Goal: Ask a question

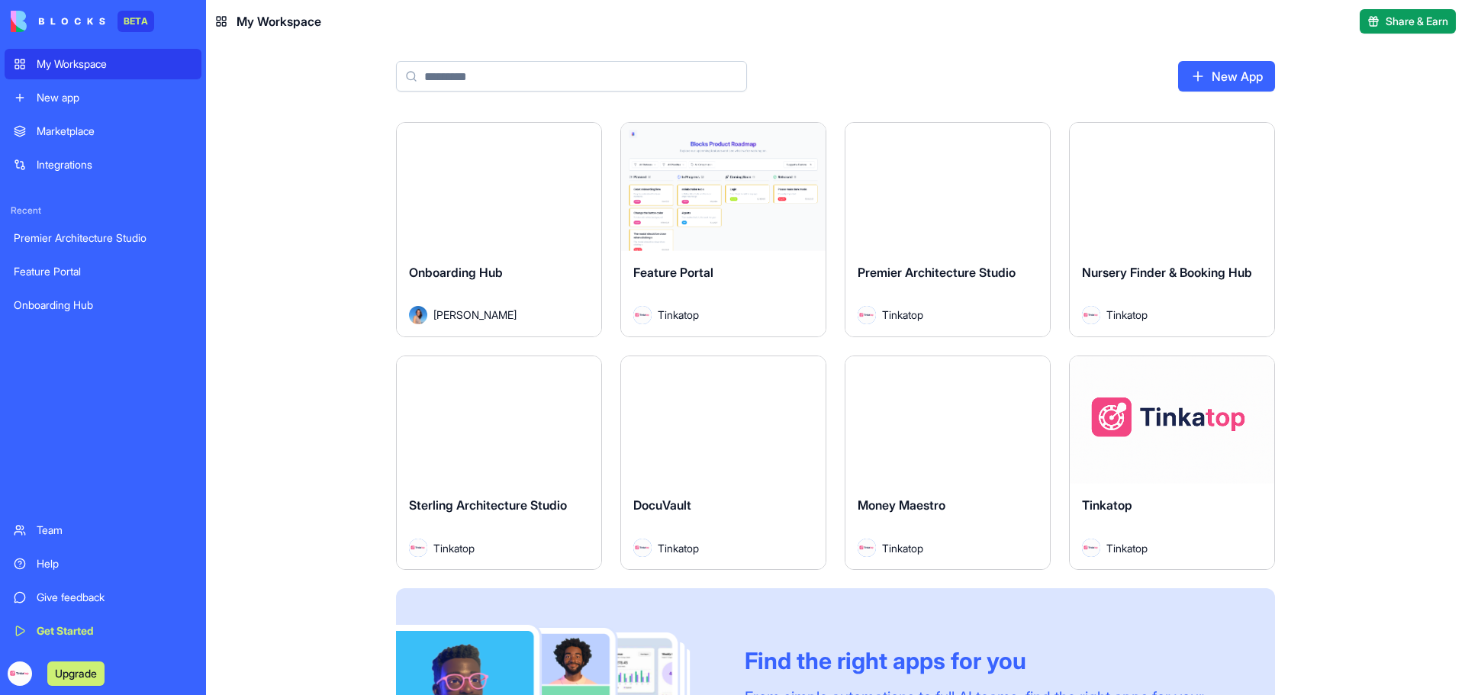
click at [37, 556] on div "Help" at bounding box center [115, 563] width 156 height 15
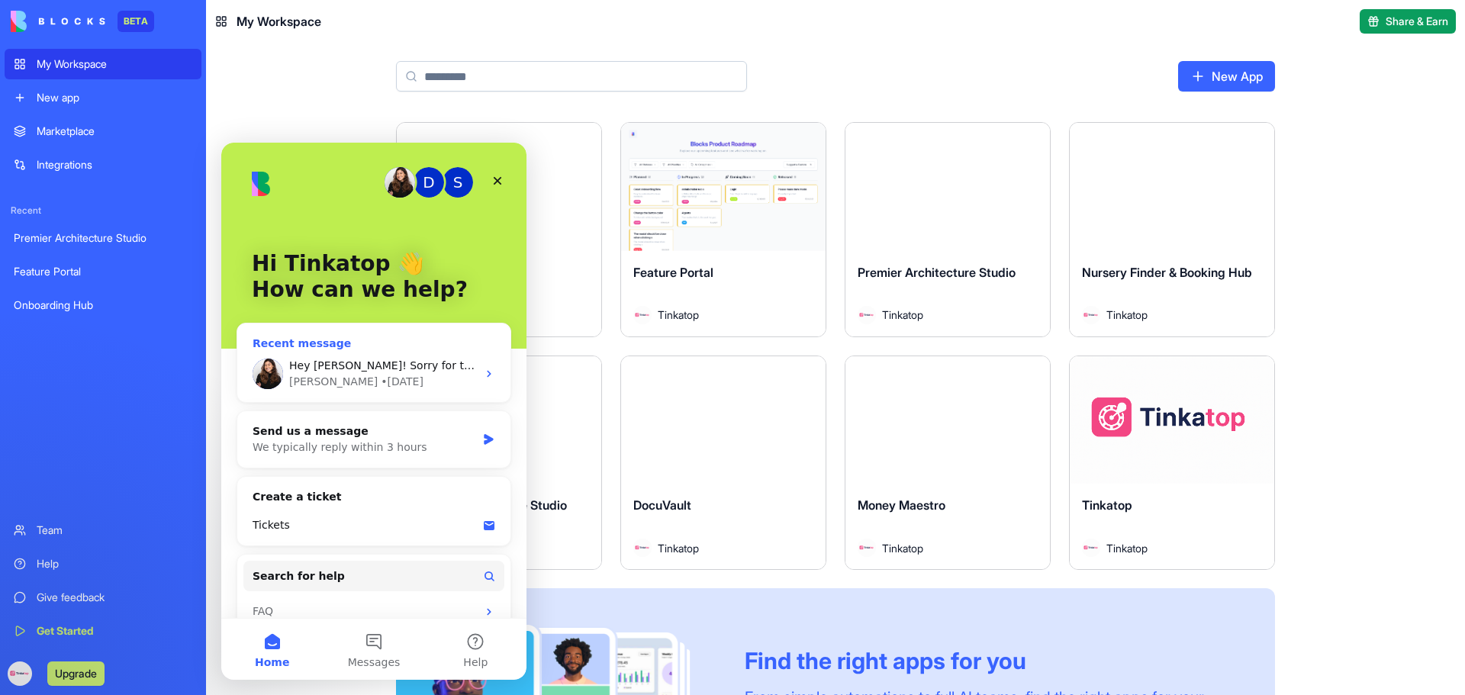
click at [357, 369] on span "Hey [PERSON_NAME]! Sorry for the delayed reply 🙏 The feature is planned for rel…" at bounding box center [856, 365] width 1135 height 12
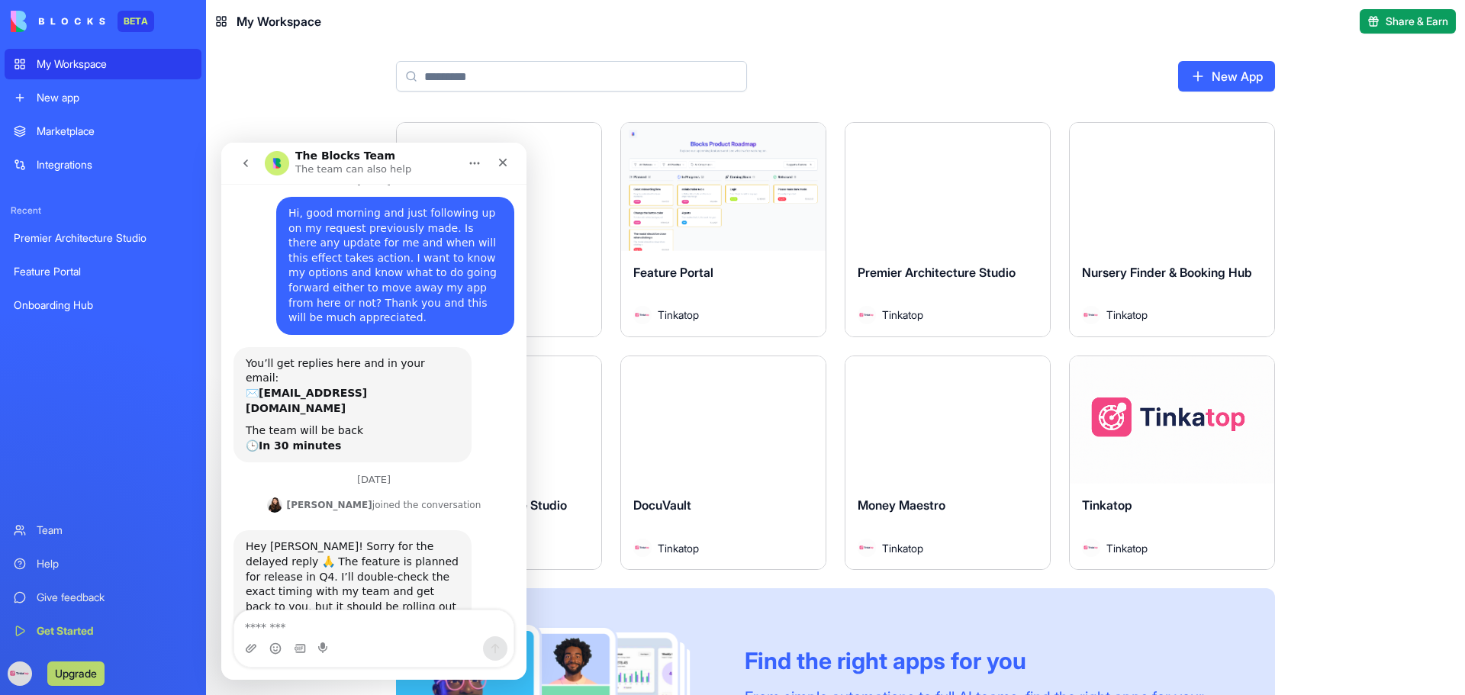
scroll to position [55, 0]
click at [325, 628] on textarea "Message…" at bounding box center [373, 623] width 279 height 26
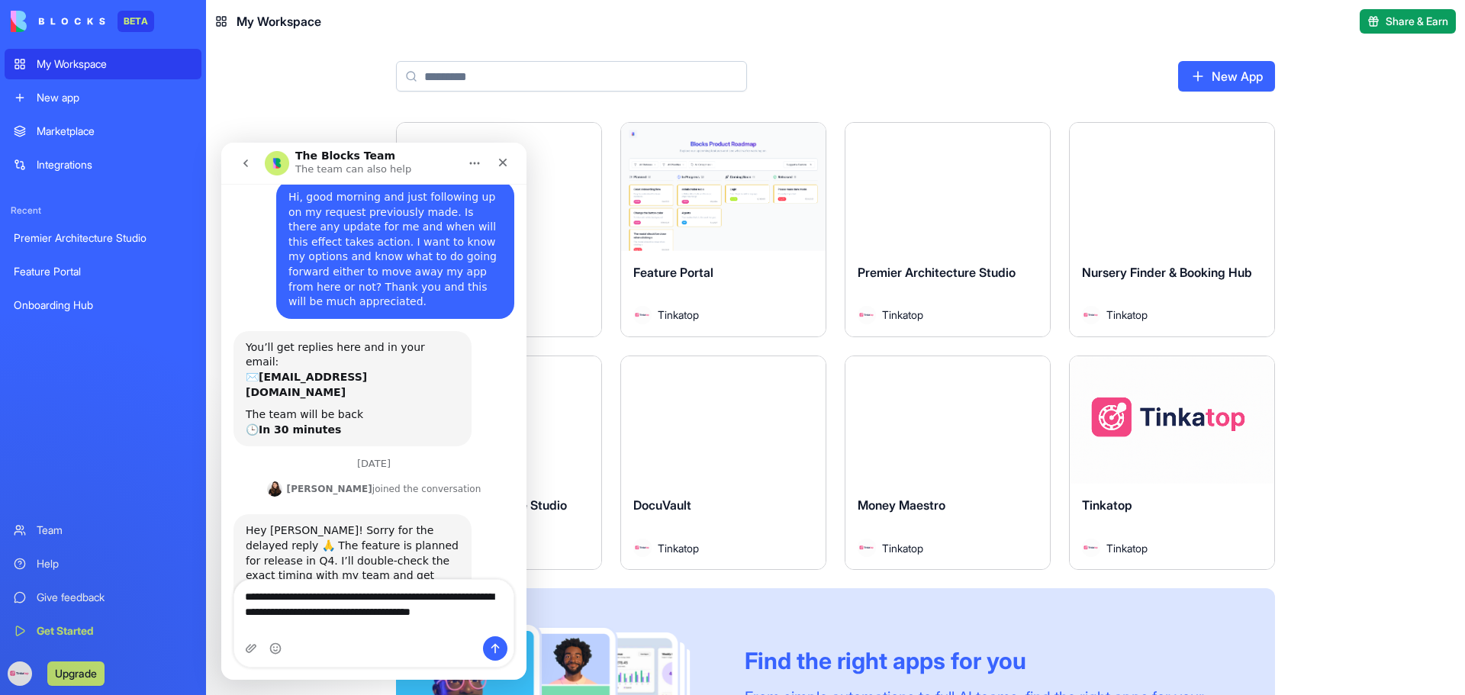
scroll to position [85, 0]
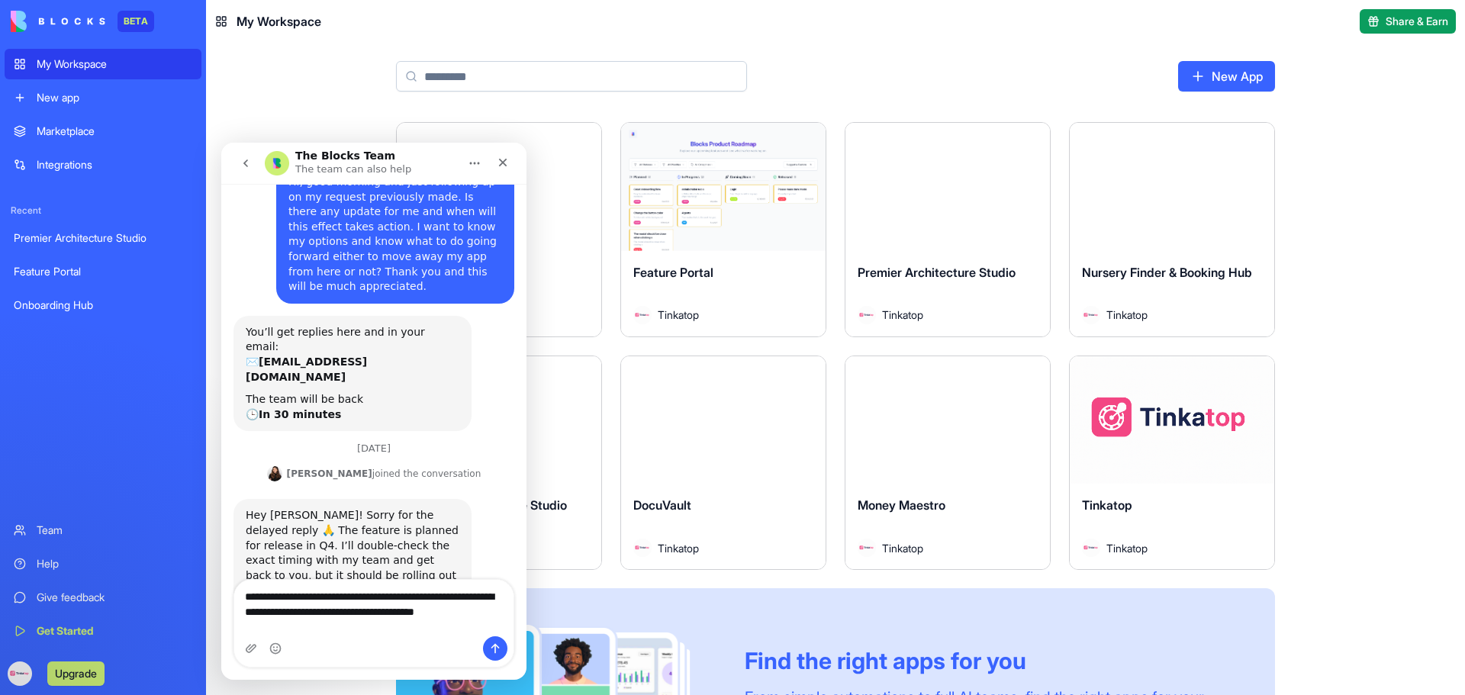
type textarea "**********"
click at [492, 644] on icon "Send a message…" at bounding box center [495, 648] width 12 height 12
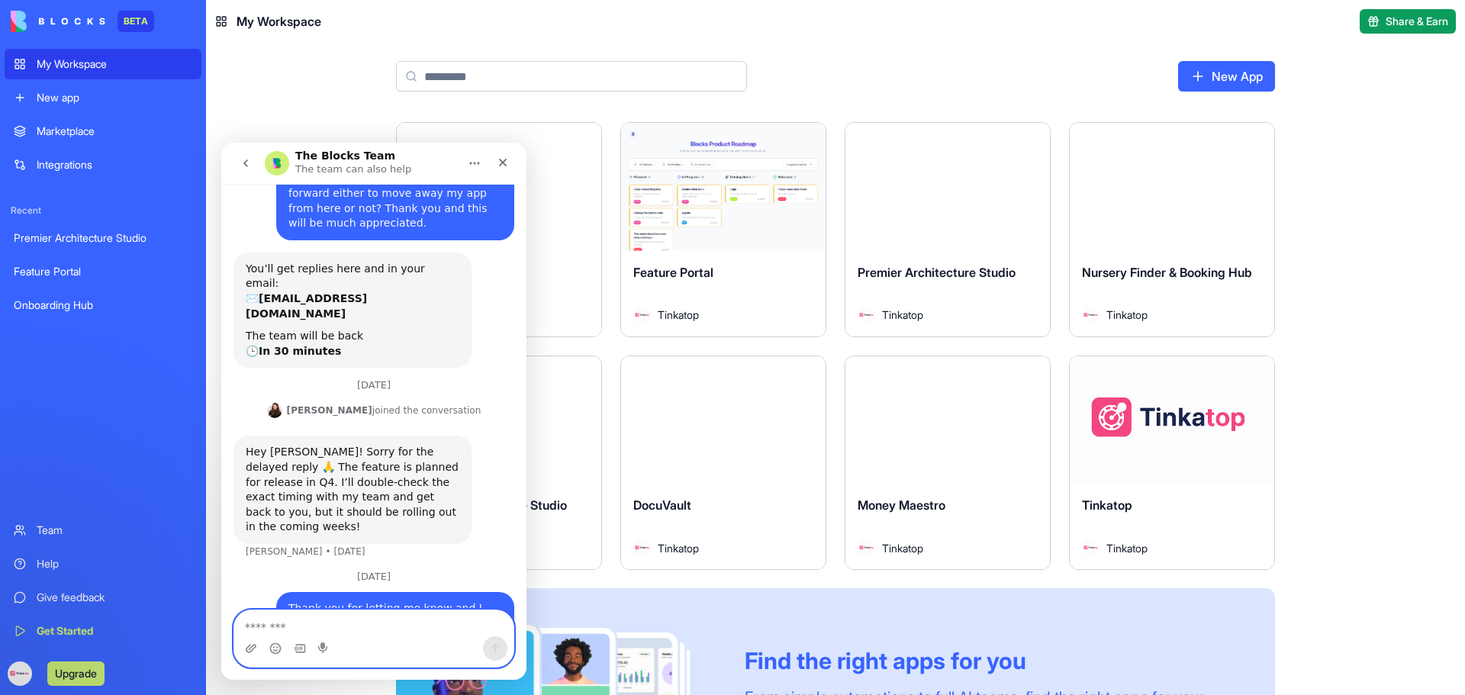
scroll to position [150, 0]
click at [1348, 263] on div "Launch Onboarding Hub [PERSON_NAME] Launch Feature Portal Tinkatop Launch Premi…" at bounding box center [835, 408] width 1259 height 573
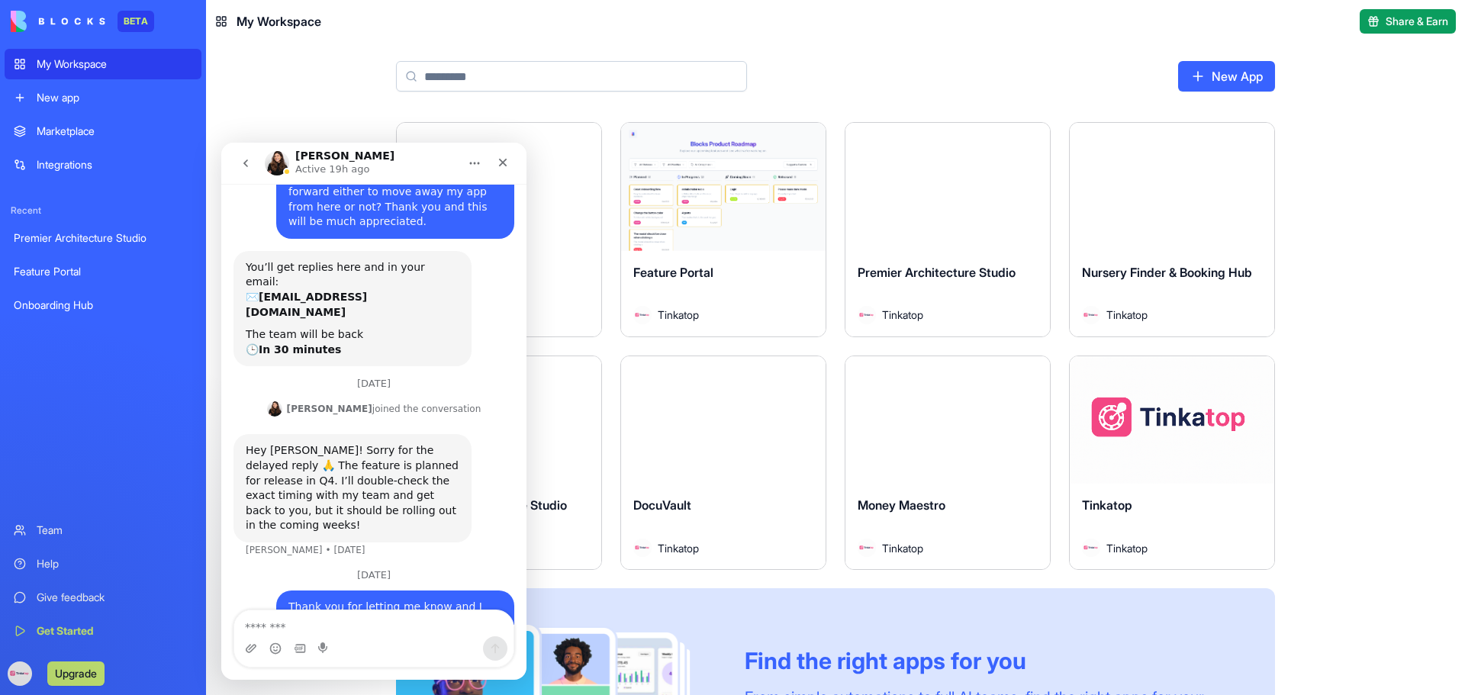
click at [960, 186] on button "Launch" at bounding box center [947, 187] width 114 height 31
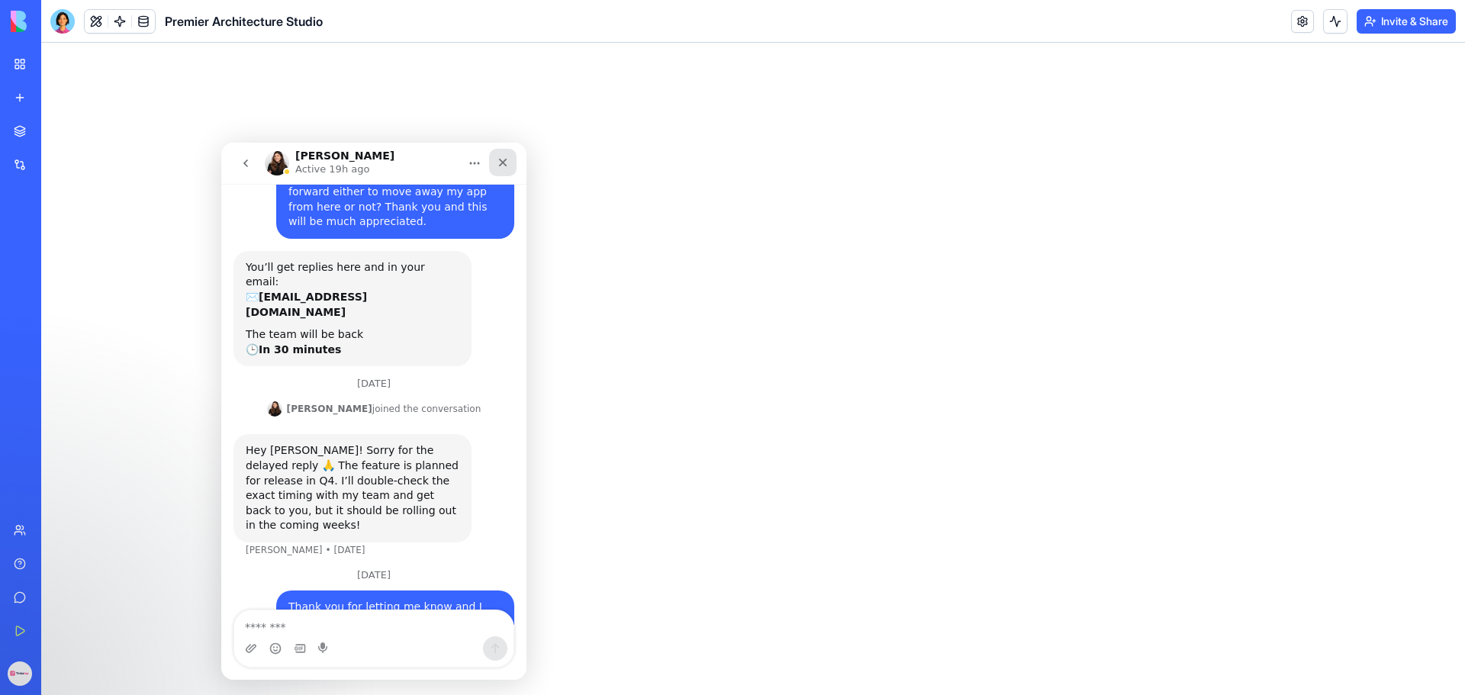
click at [503, 159] on icon "Close" at bounding box center [503, 162] width 12 height 12
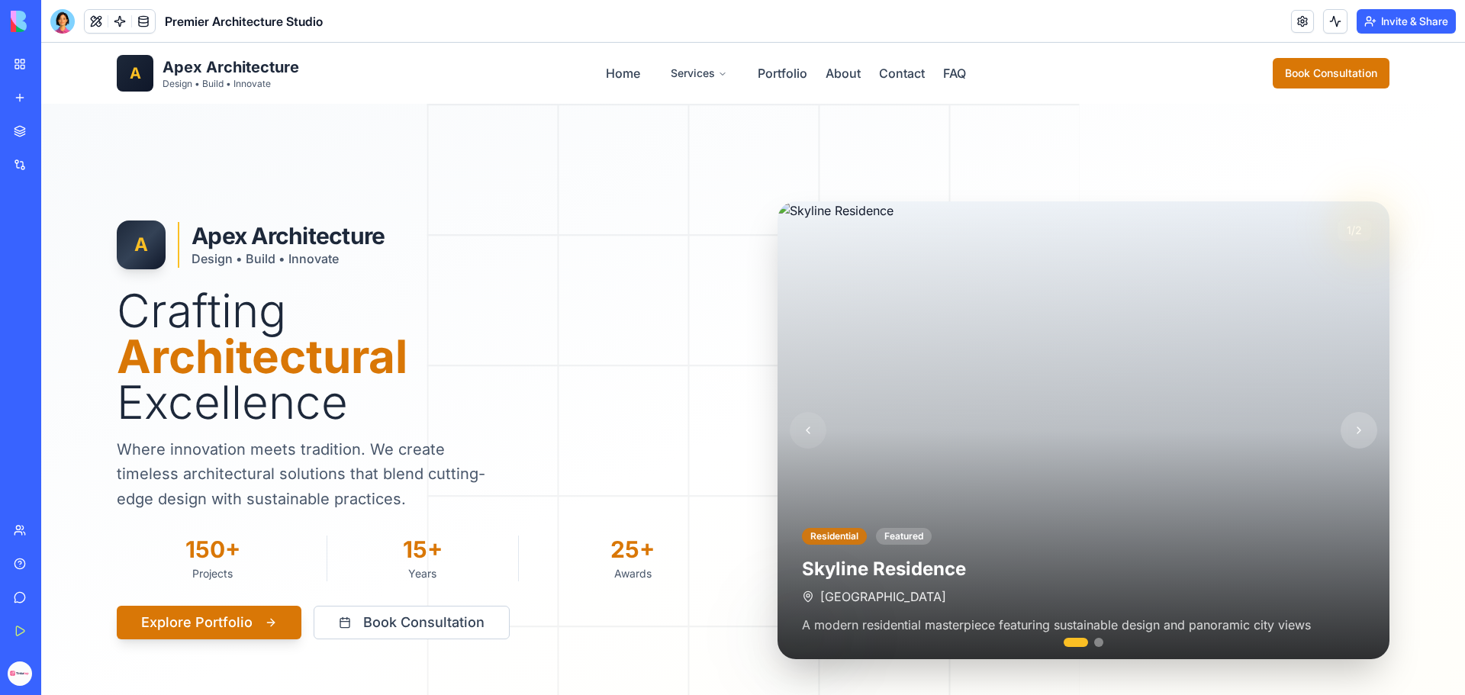
click at [1350, 430] on button at bounding box center [1359, 430] width 37 height 37
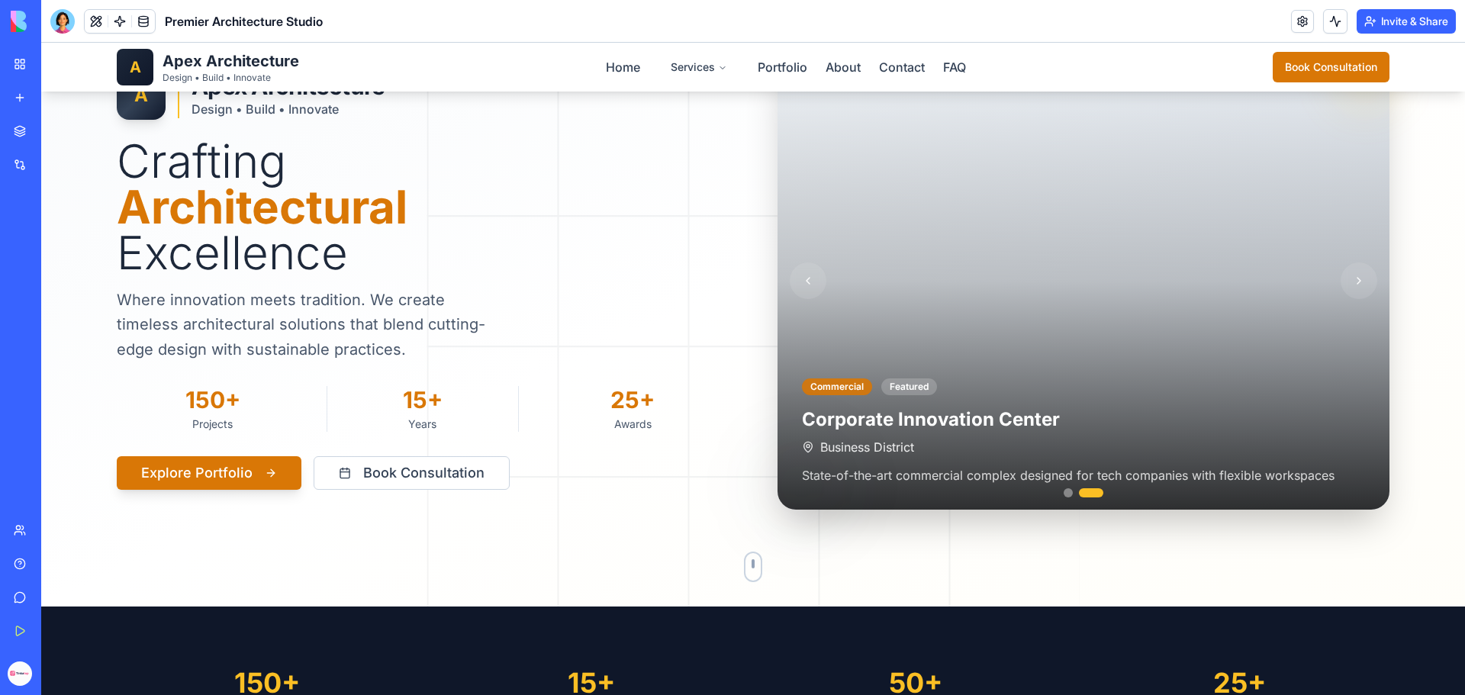
scroll to position [153, 0]
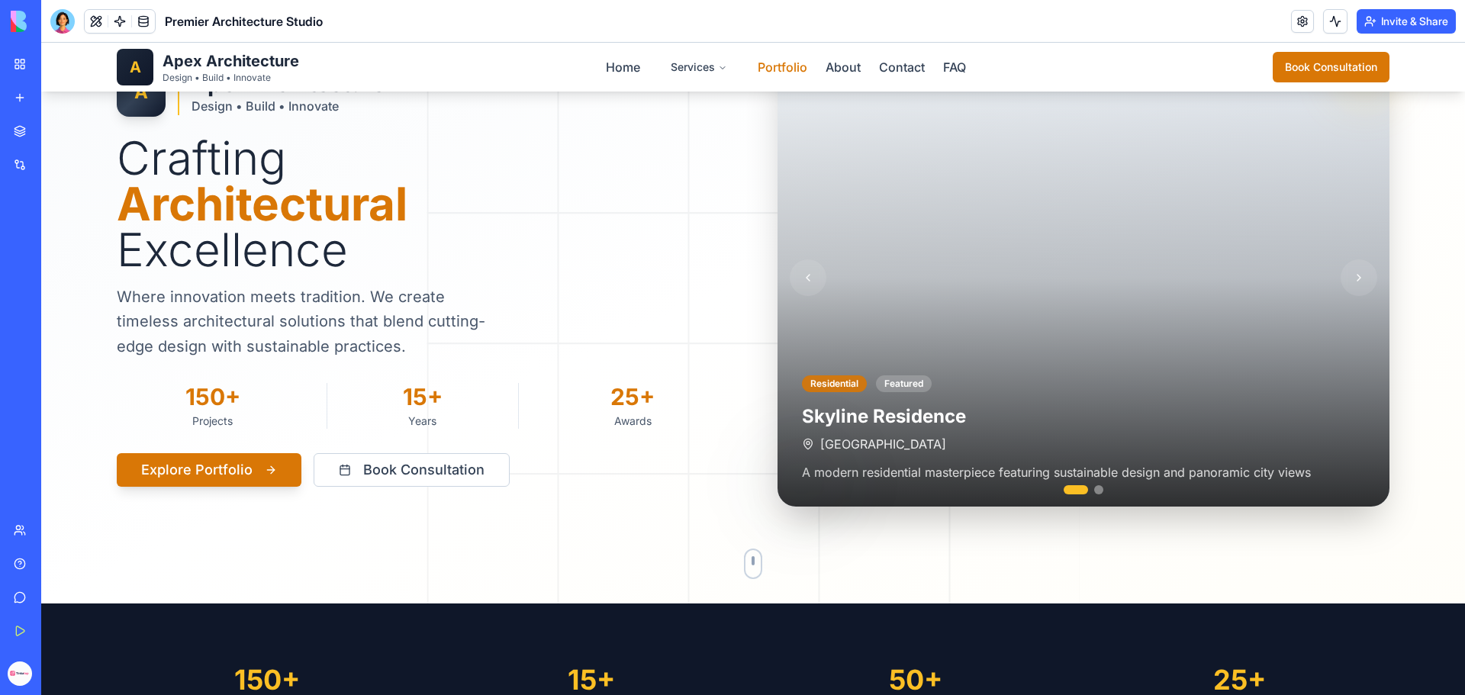
click at [793, 67] on link "Portfolio" at bounding box center [783, 67] width 50 height 15
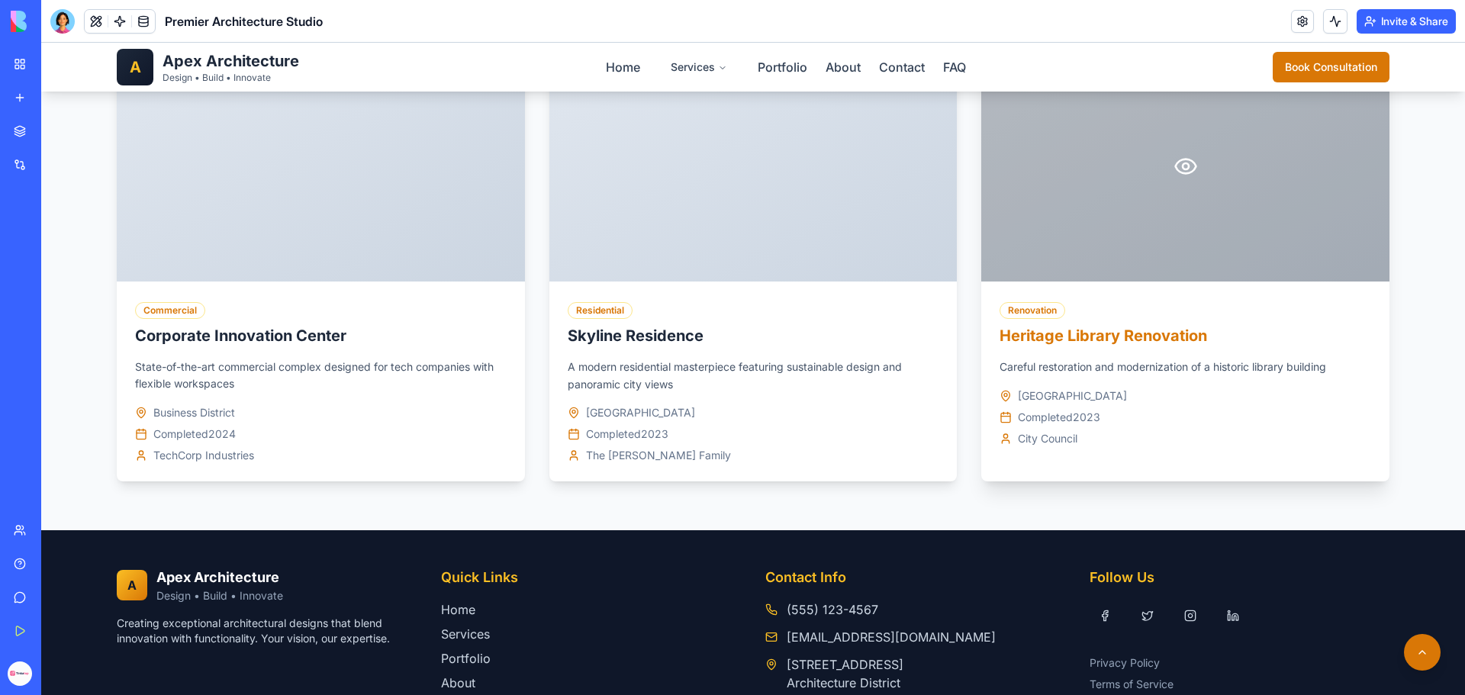
scroll to position [229, 0]
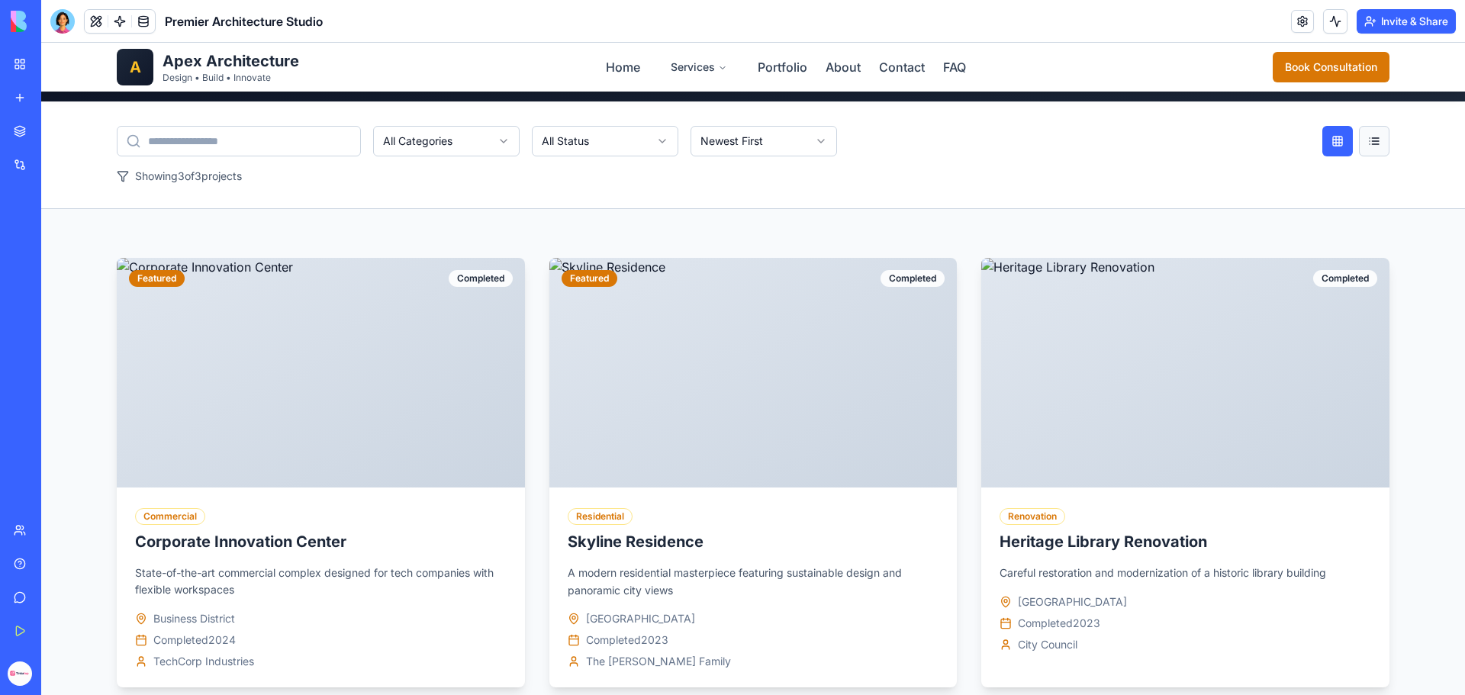
click at [1374, 140] on button at bounding box center [1374, 141] width 31 height 31
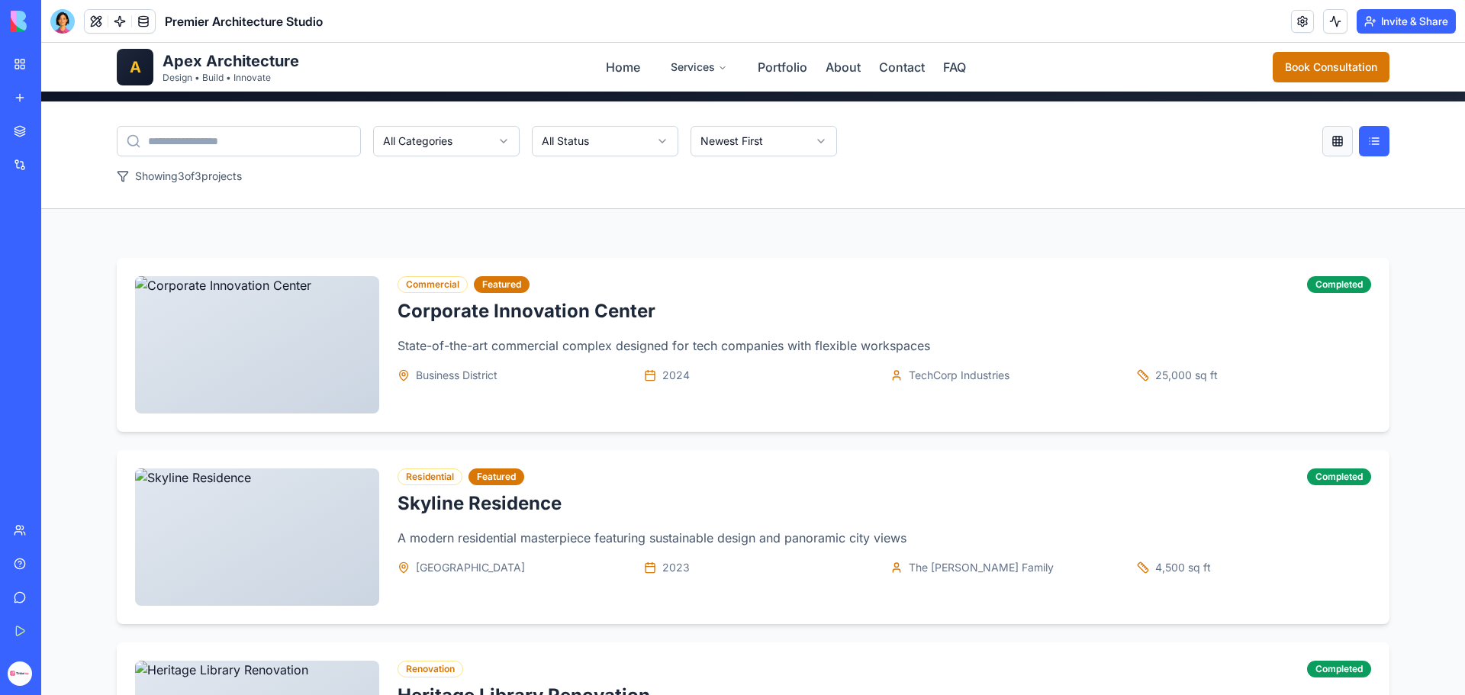
click at [1337, 140] on button at bounding box center [1337, 141] width 31 height 31
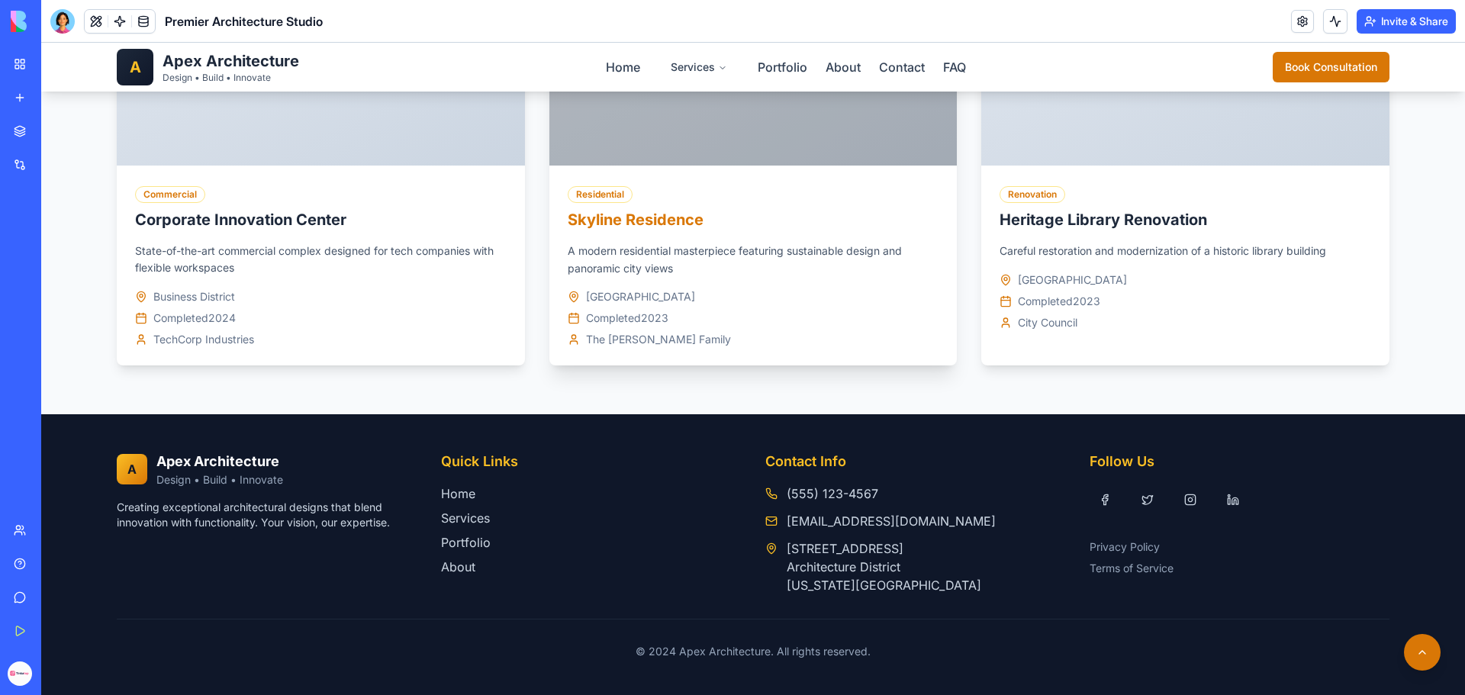
scroll to position [552, 0]
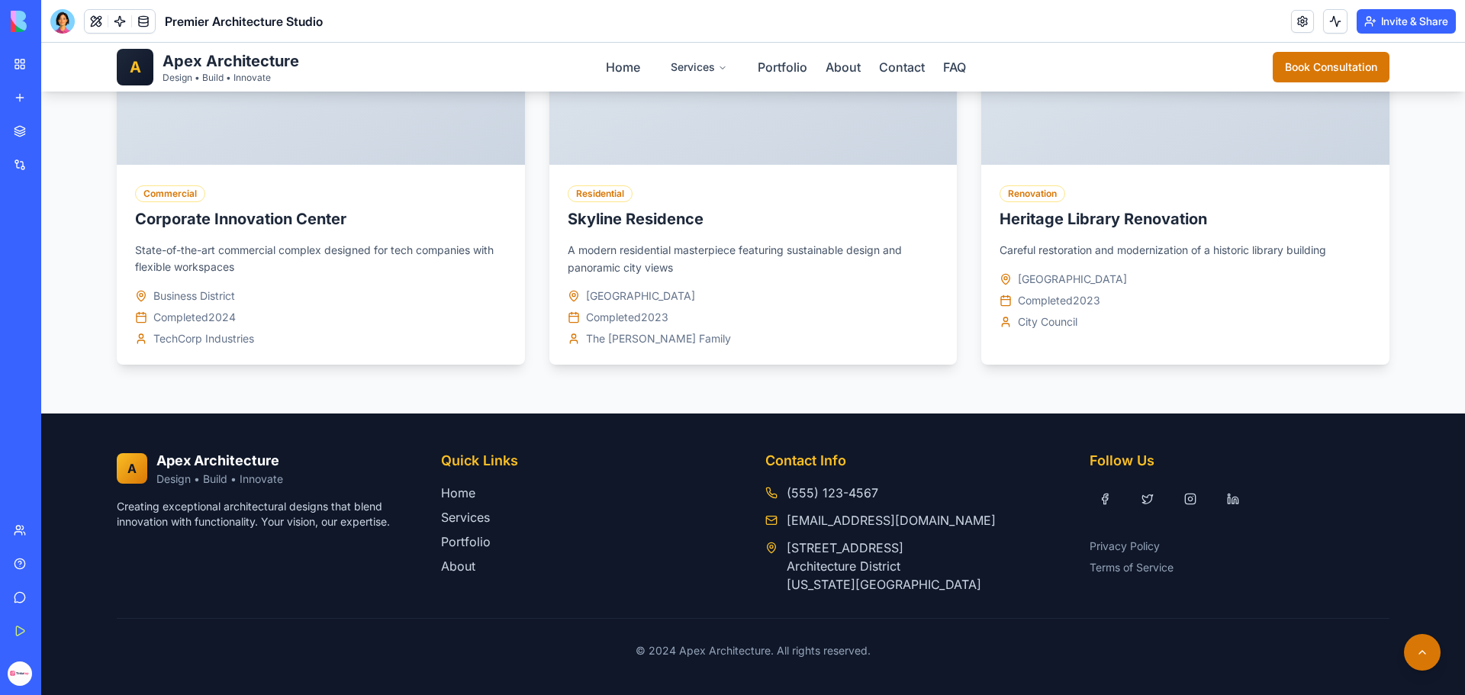
click at [66, 72] on link "My Workspace" at bounding box center [35, 64] width 61 height 31
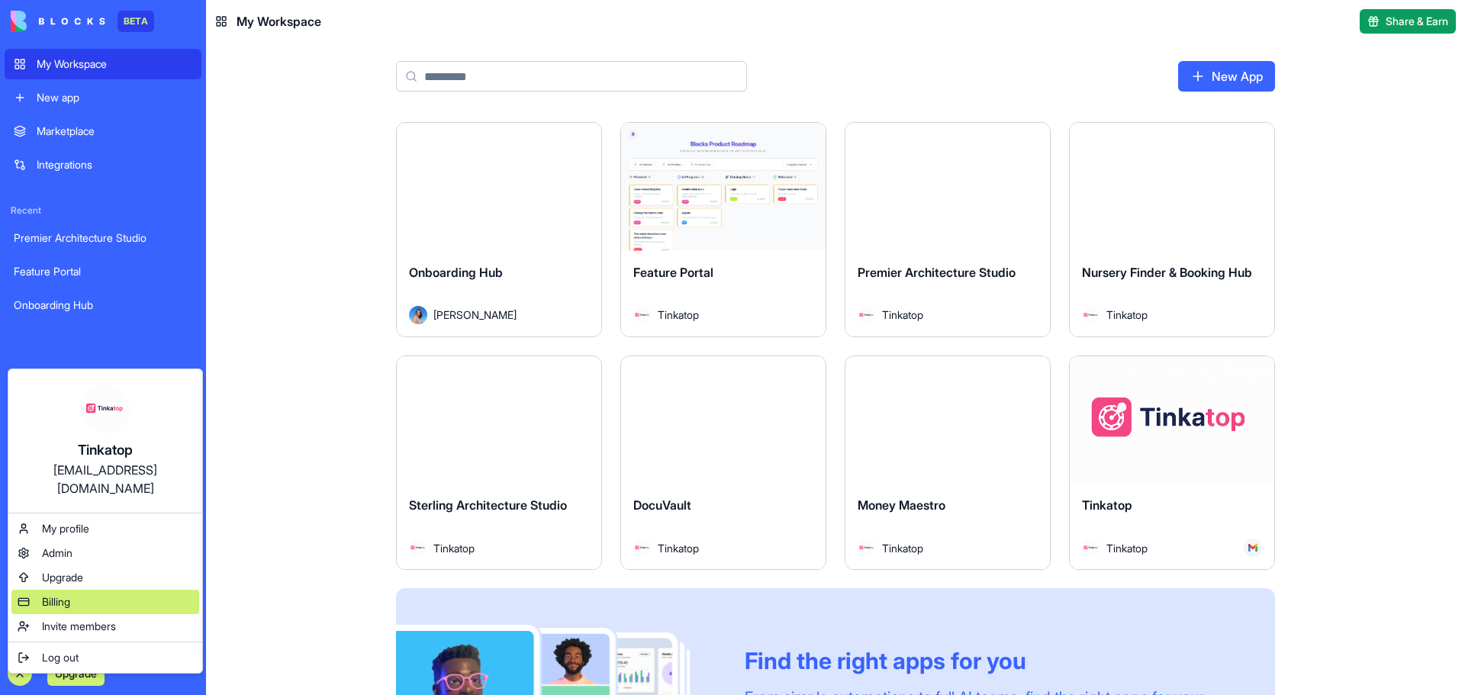
click at [69, 594] on span "Billing" at bounding box center [56, 601] width 28 height 15
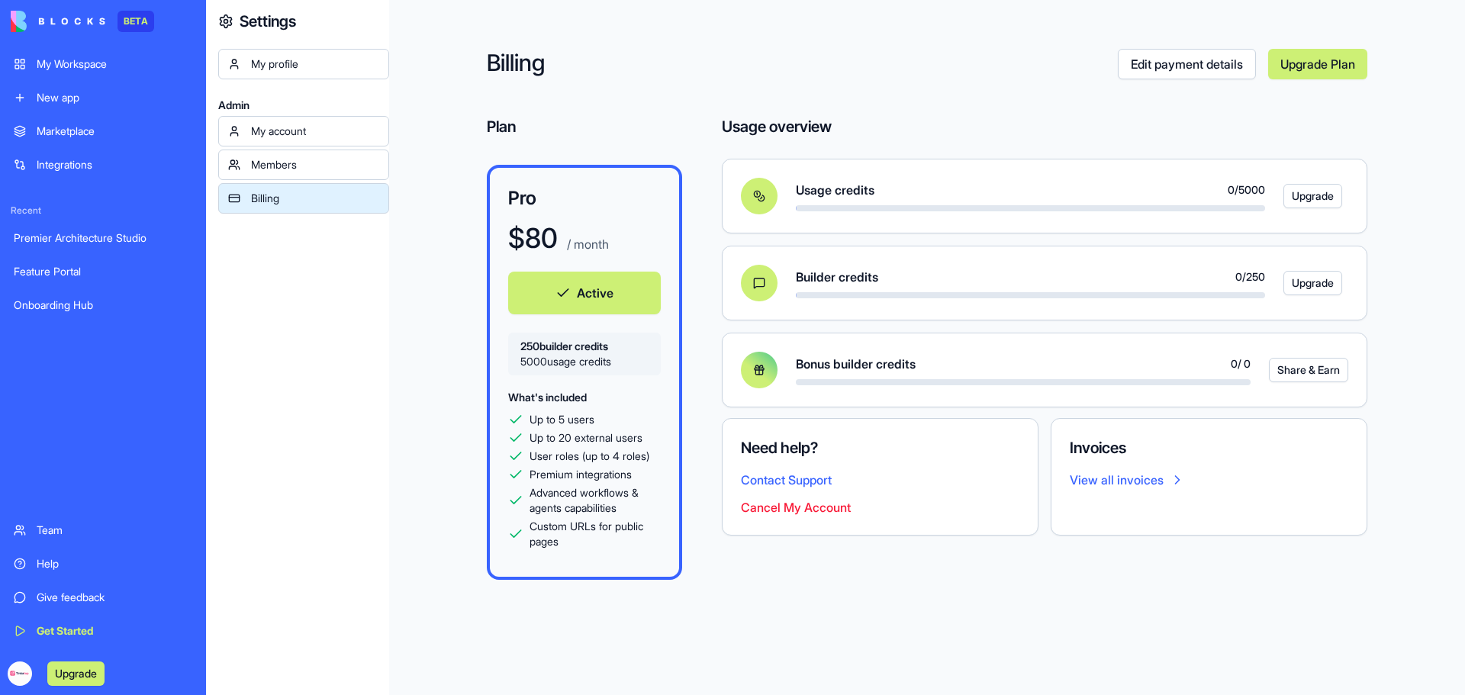
click at [68, 70] on div "My Workspace" at bounding box center [115, 63] width 156 height 15
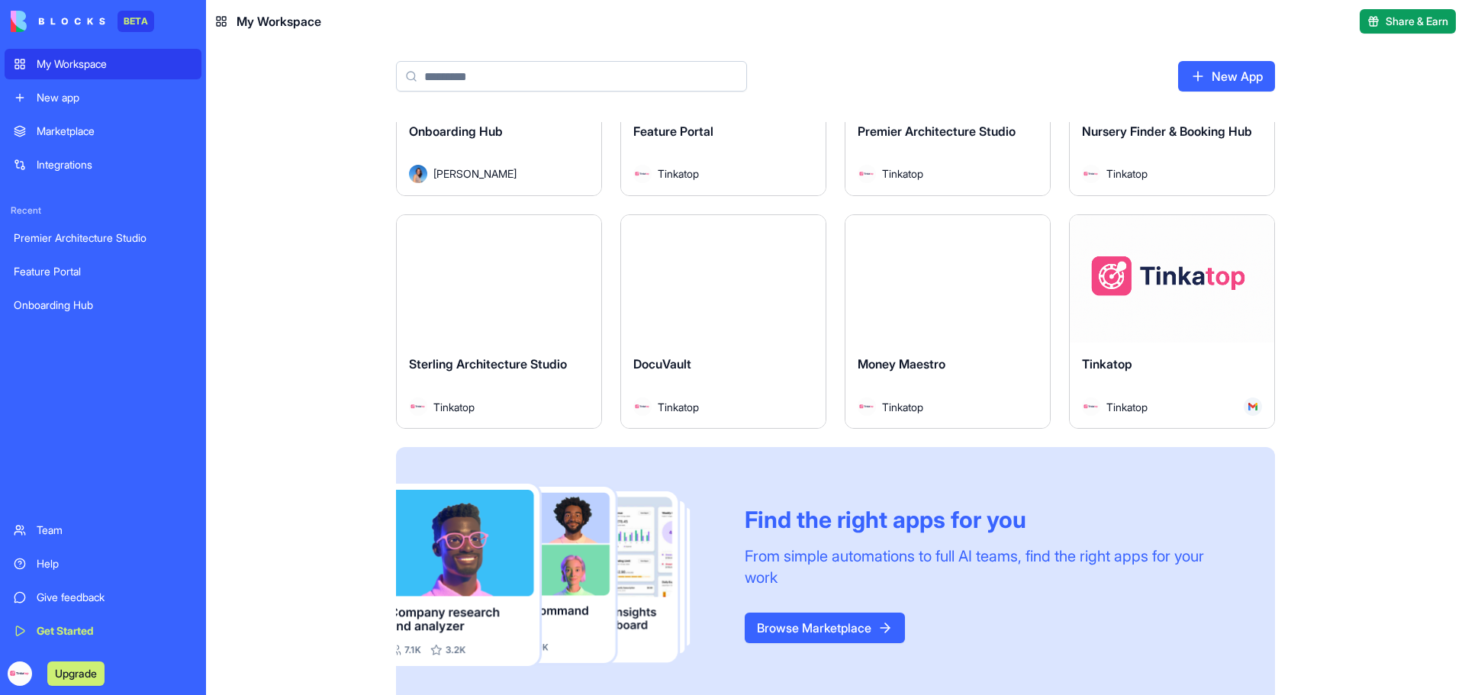
scroll to position [163, 0]
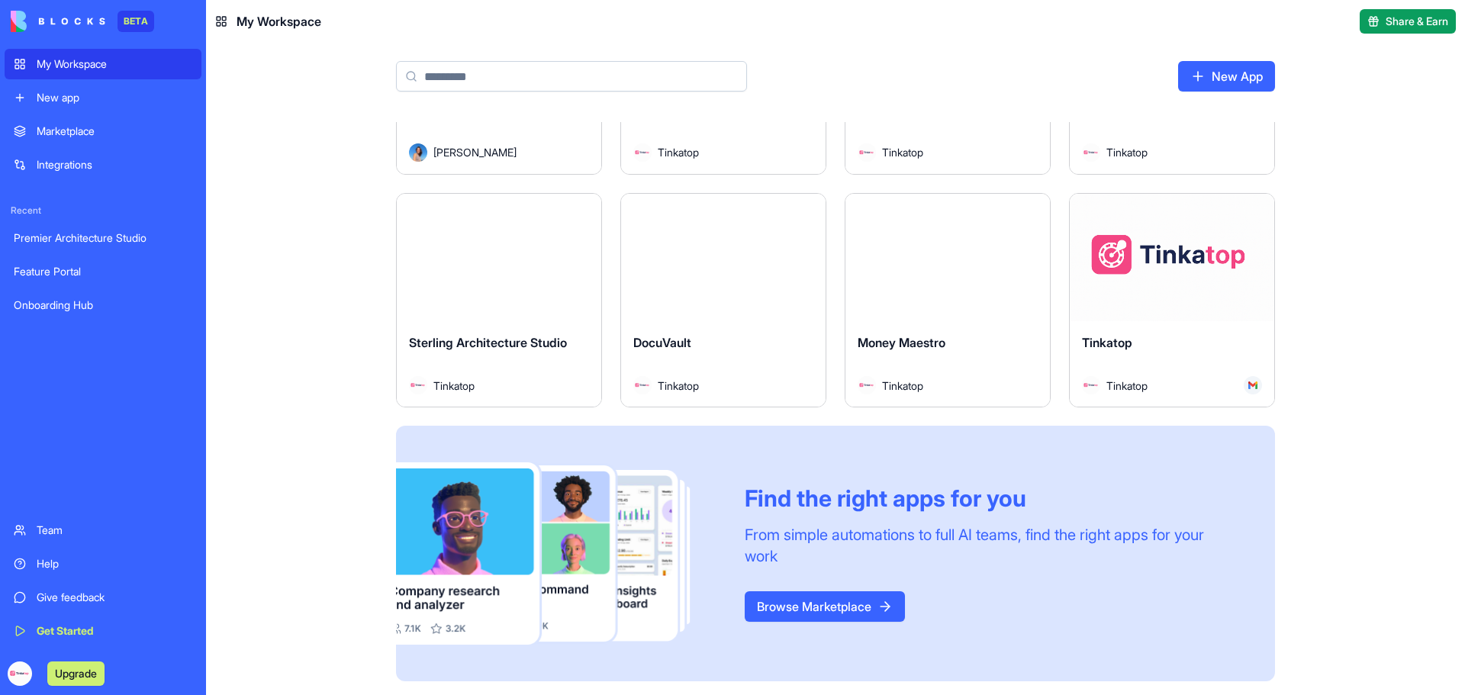
click at [517, 261] on button "Launch" at bounding box center [499, 257] width 114 height 31
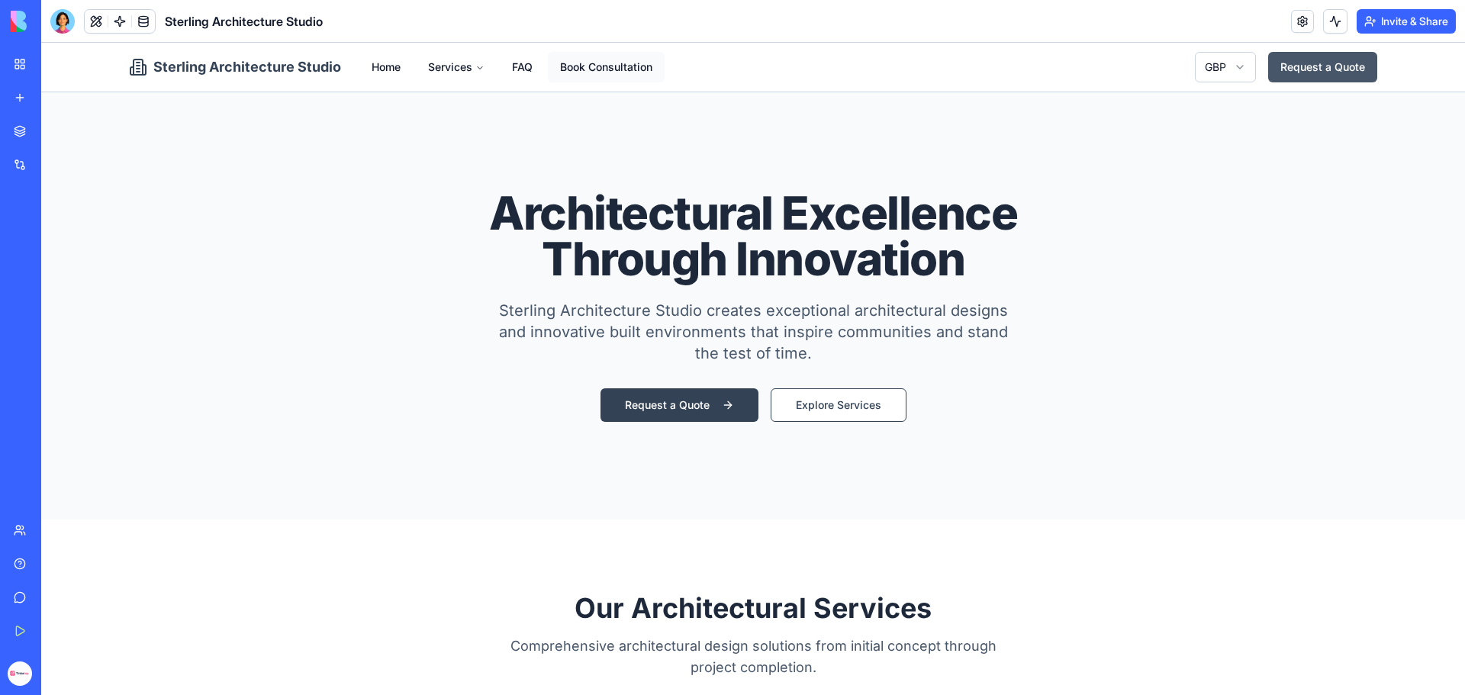
click at [581, 66] on link "Book Consultation" at bounding box center [606, 67] width 117 height 31
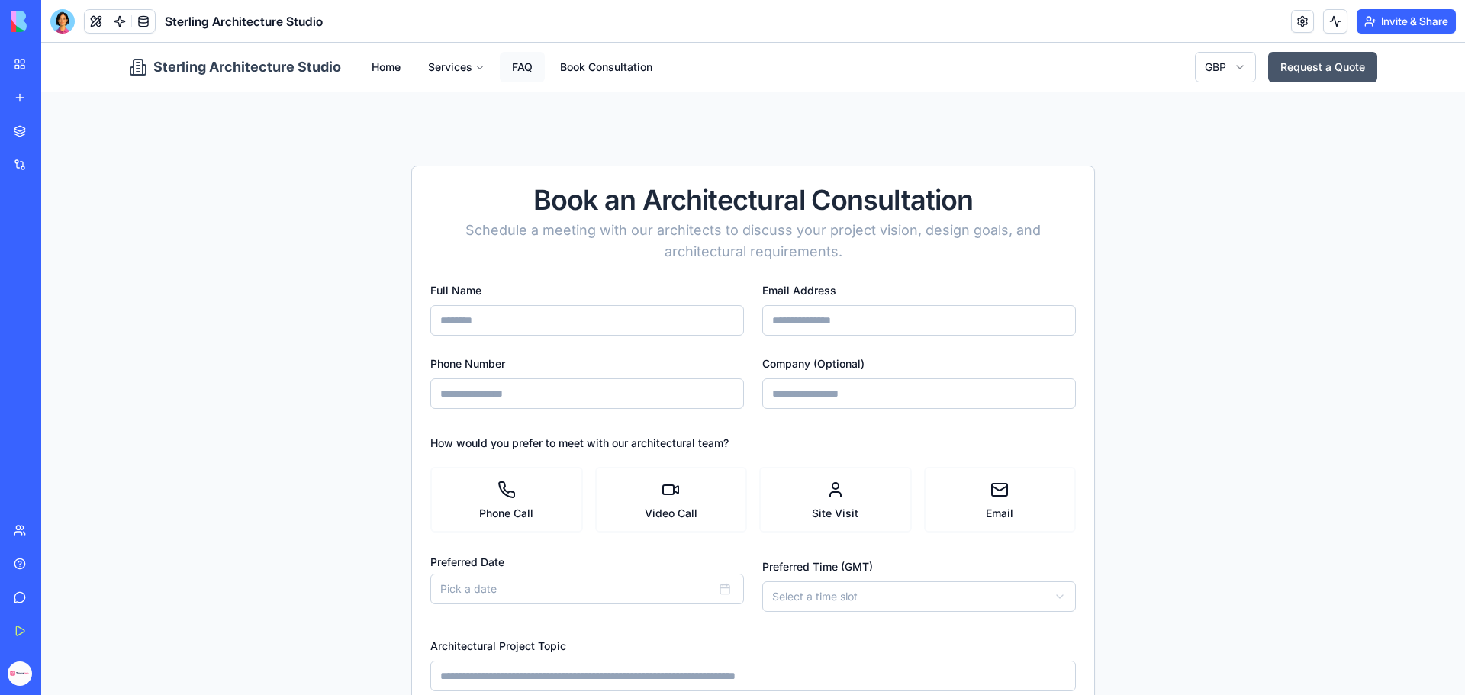
click at [522, 65] on link "FAQ" at bounding box center [522, 67] width 45 height 31
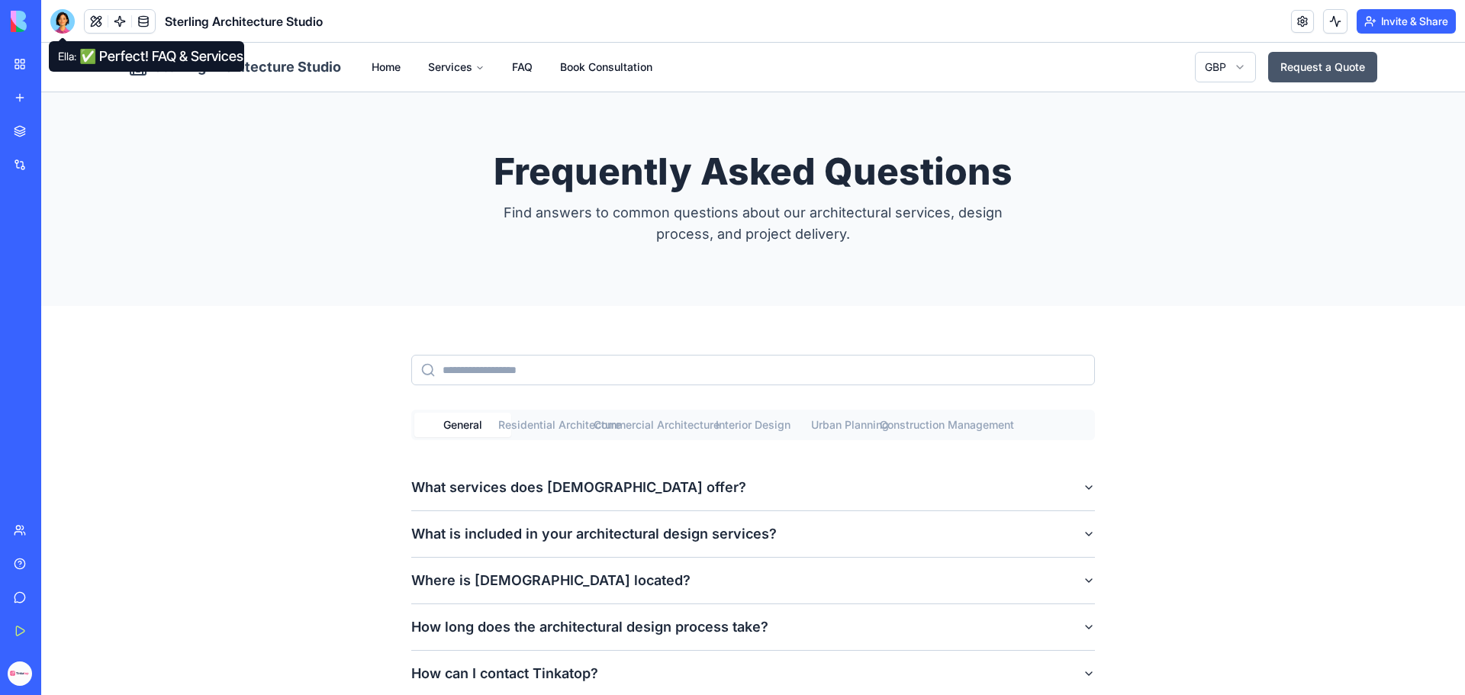
click at [63, 25] on div at bounding box center [62, 21] width 24 height 24
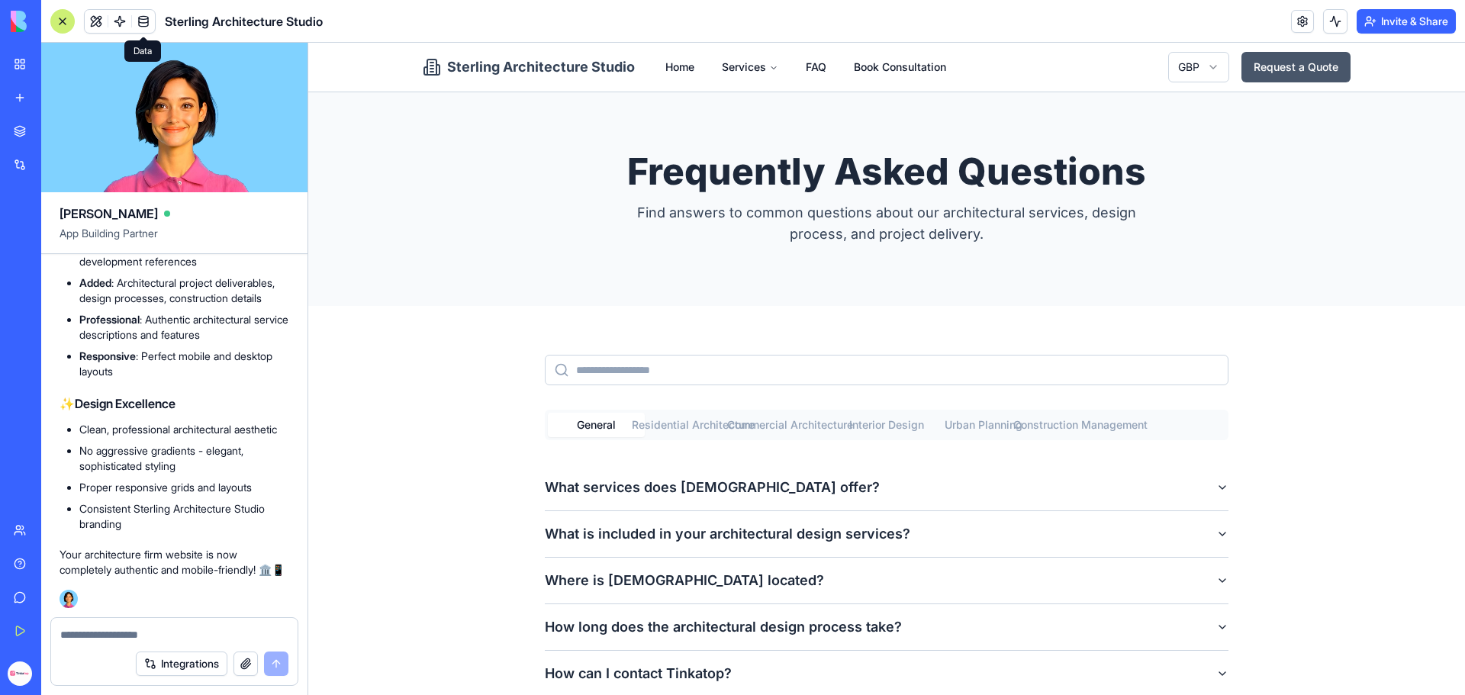
click at [245, 672] on button "button" at bounding box center [245, 664] width 24 height 24
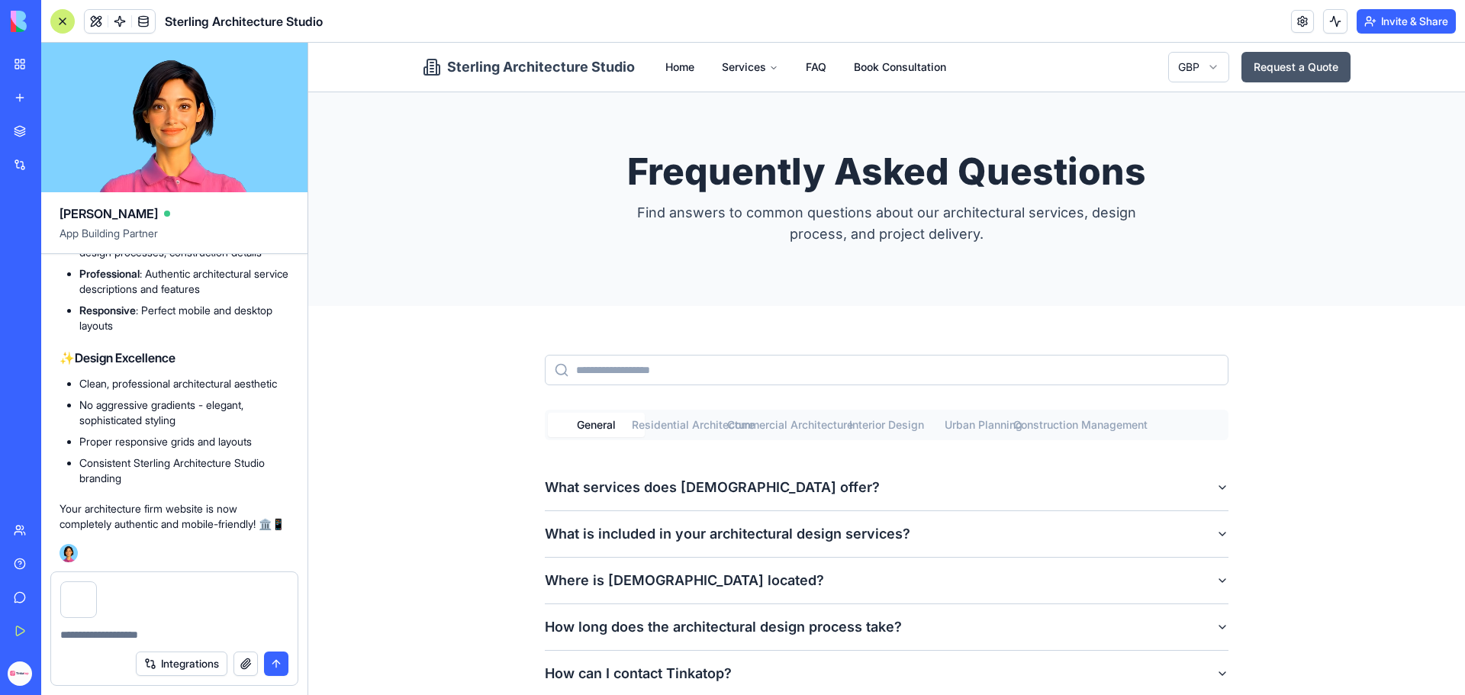
click at [109, 641] on textarea at bounding box center [174, 634] width 228 height 15
type textarea "**********"
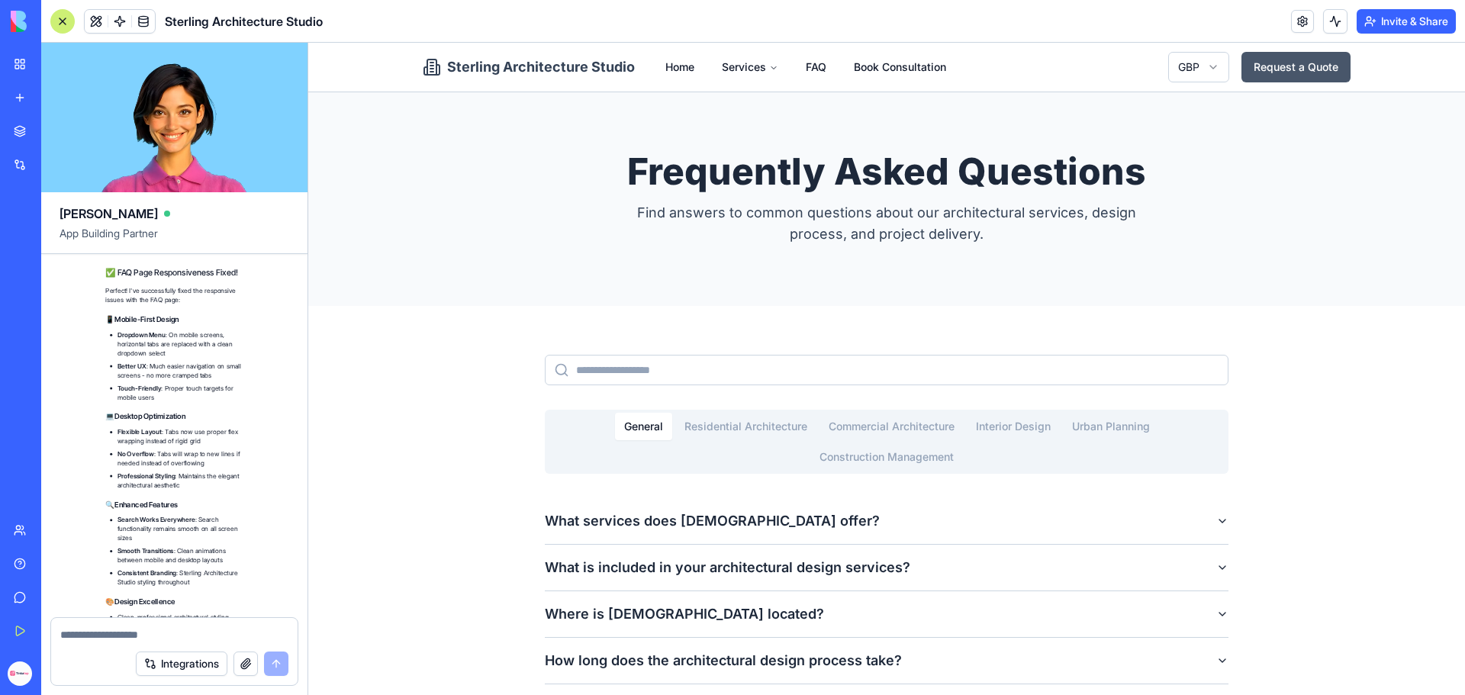
scroll to position [14162, 0]
